Goal: Entertainment & Leisure: Browse casually

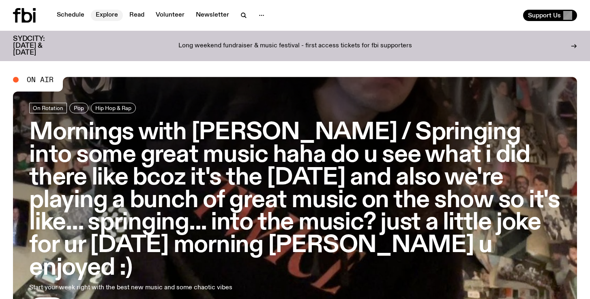
click at [101, 14] on link "Explore" at bounding box center [107, 15] width 32 height 11
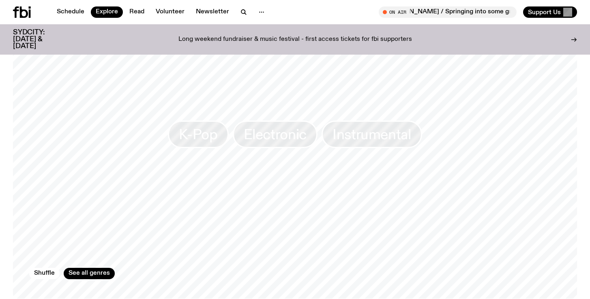
scroll to position [1314, 0]
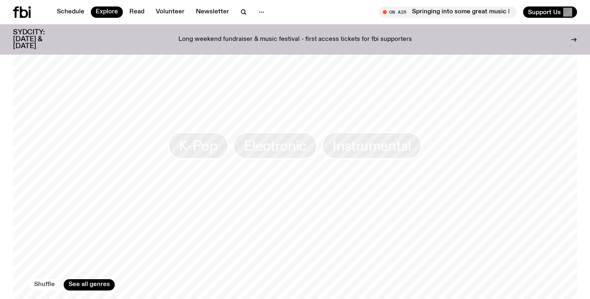
click at [41, 280] on button "Shuffle" at bounding box center [44, 285] width 30 height 11
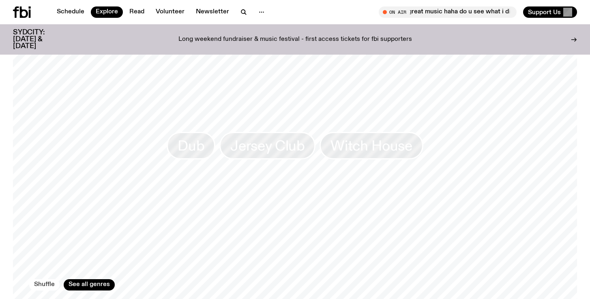
click at [41, 280] on button "Shuffle" at bounding box center [44, 285] width 30 height 11
